Goal: Navigation & Orientation: Find specific page/section

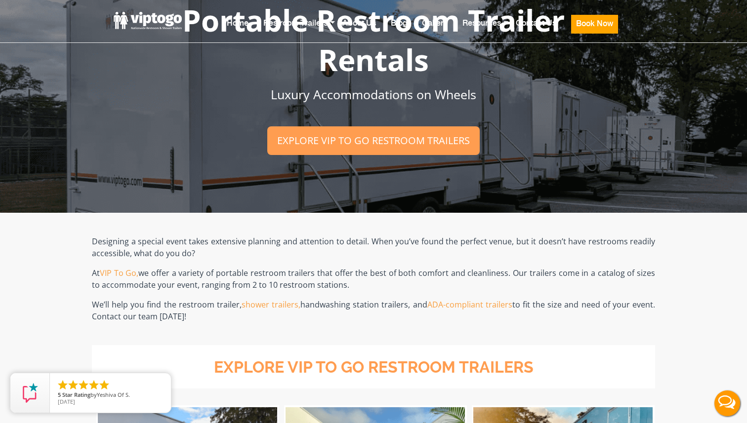
scroll to position [76, 0]
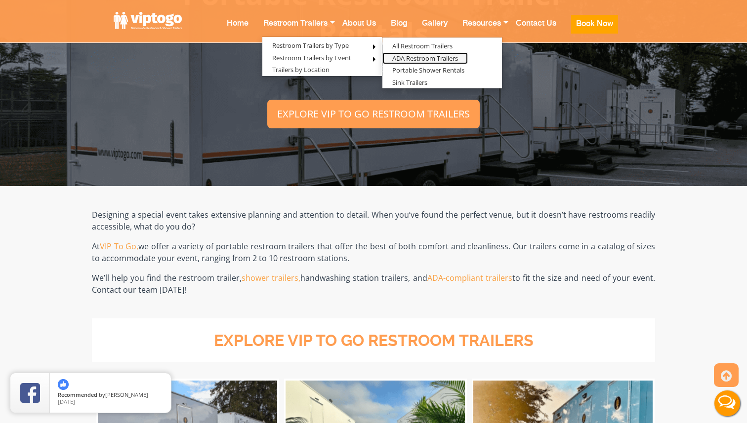
click at [419, 56] on link "ADA Restroom Trailers" at bounding box center [424, 58] width 85 height 12
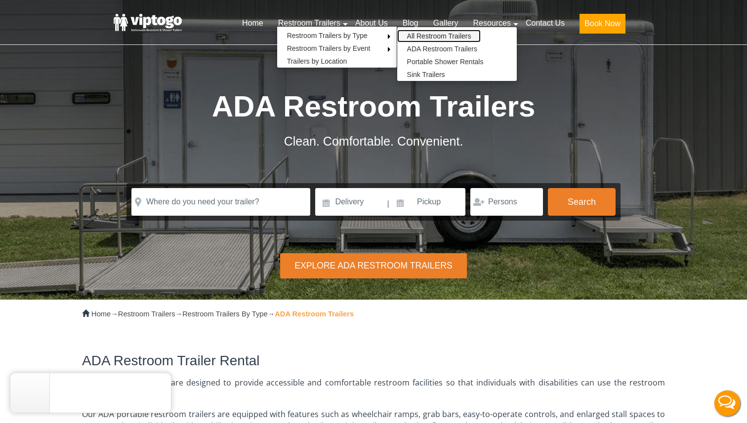
click at [474, 35] on link "All Restroom Trailers" at bounding box center [439, 36] width 84 height 13
click at [429, 33] on link "All Restroom Trailers" at bounding box center [439, 36] width 84 height 13
click at [428, 35] on link "All Restroom Trailers" at bounding box center [439, 36] width 84 height 13
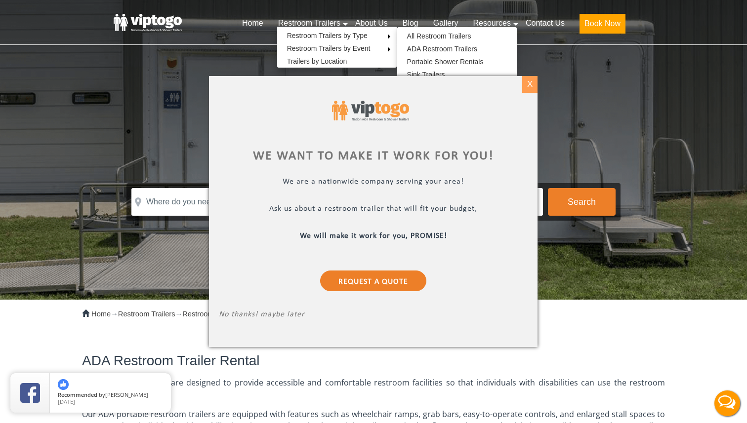
click at [533, 85] on div "X" at bounding box center [529, 84] width 15 height 17
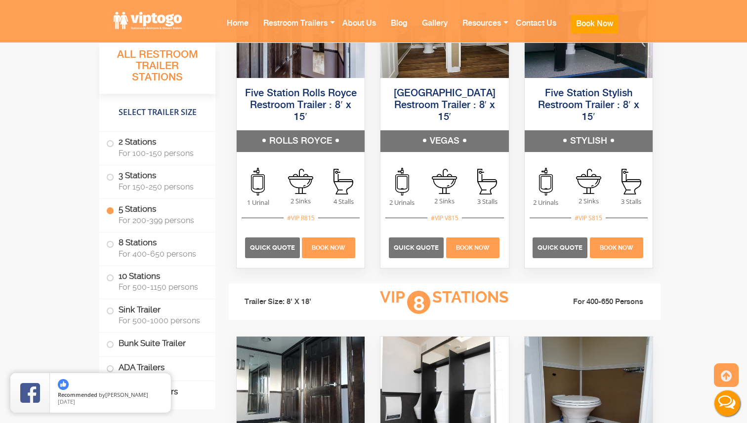
scroll to position [1808, 0]
